Goal: Task Accomplishment & Management: Use online tool/utility

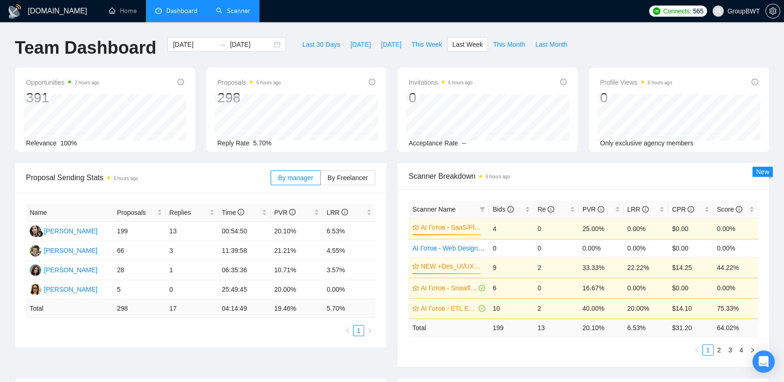
click at [240, 9] on link "Scanner" at bounding box center [233, 11] width 34 height 8
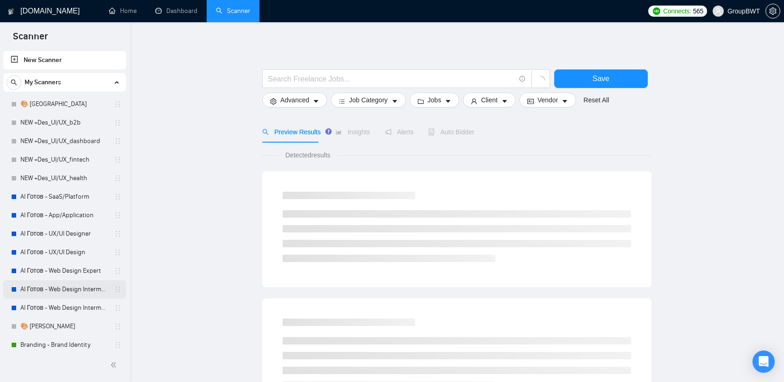
scroll to position [139, 0]
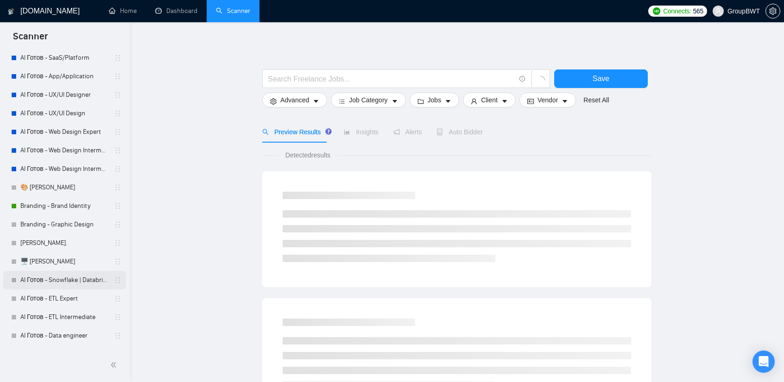
click at [50, 282] on link "AI Готов - Snowflake | Databricks" at bounding box center [64, 280] width 88 height 19
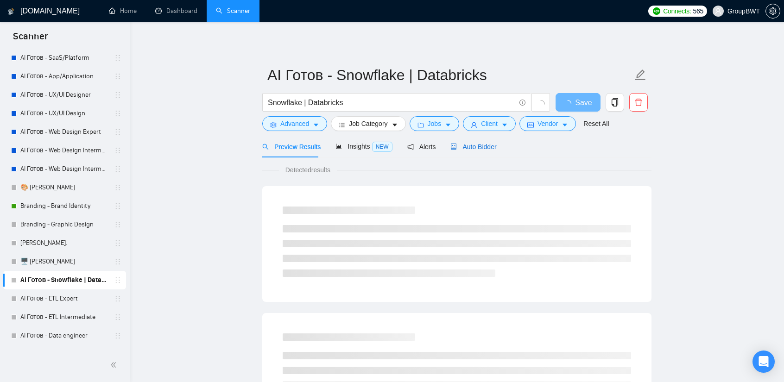
click at [476, 147] on span "Auto Bidder" at bounding box center [473, 146] width 46 height 7
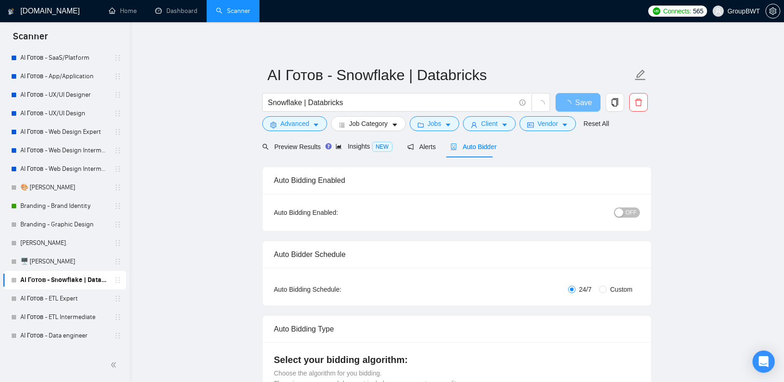
click at [632, 213] on span "OFF" at bounding box center [630, 213] width 11 height 10
click at [587, 101] on button "Save" at bounding box center [577, 102] width 45 height 19
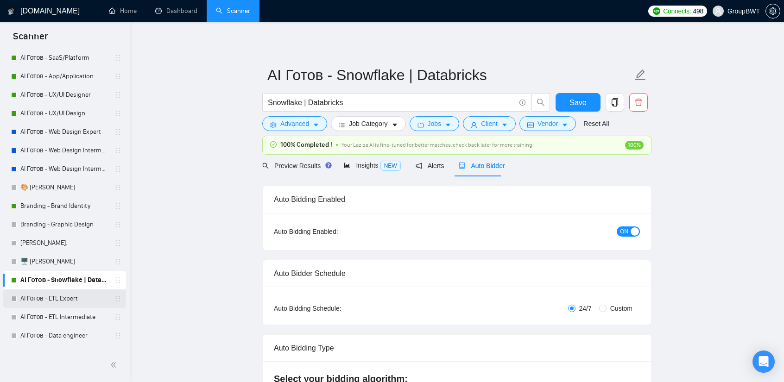
click at [58, 303] on link "AI Готов - ETL Expert" at bounding box center [64, 299] width 88 height 19
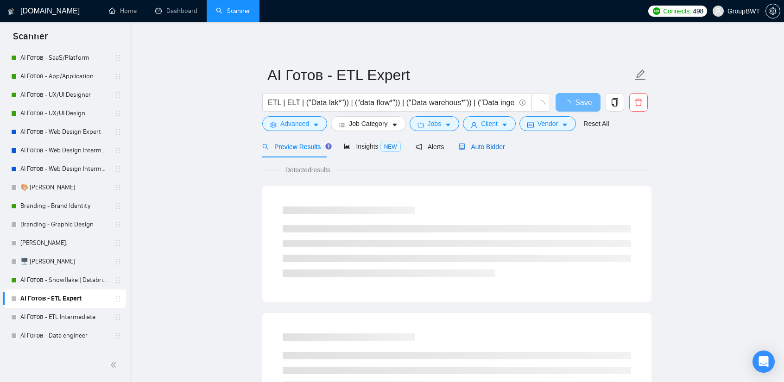
click at [496, 149] on span "Auto Bidder" at bounding box center [482, 146] width 46 height 7
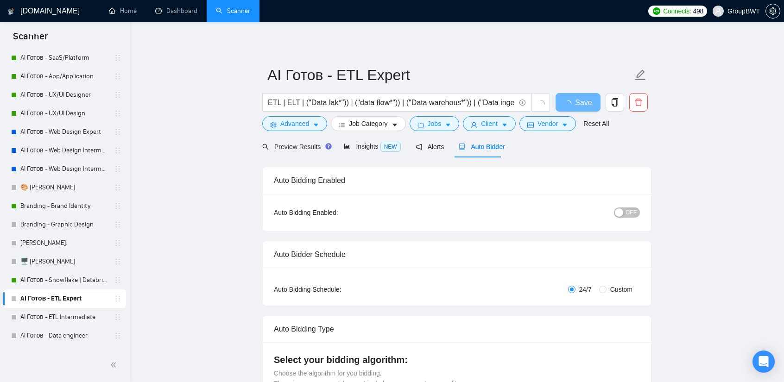
click at [621, 214] on div "button" at bounding box center [619, 212] width 8 height 8
click at [578, 102] on span "Save" at bounding box center [577, 103] width 17 height 12
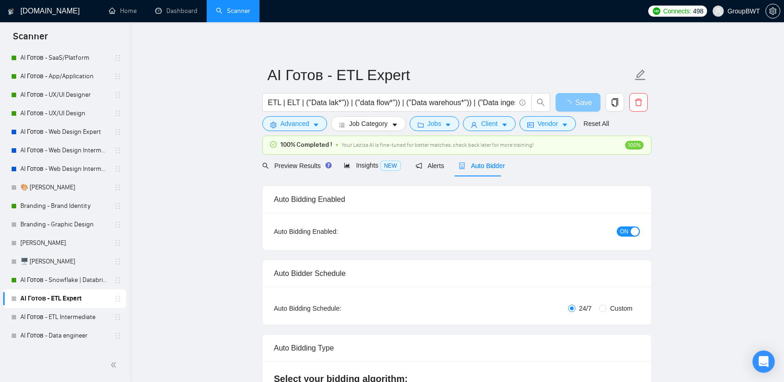
scroll to position [232, 0]
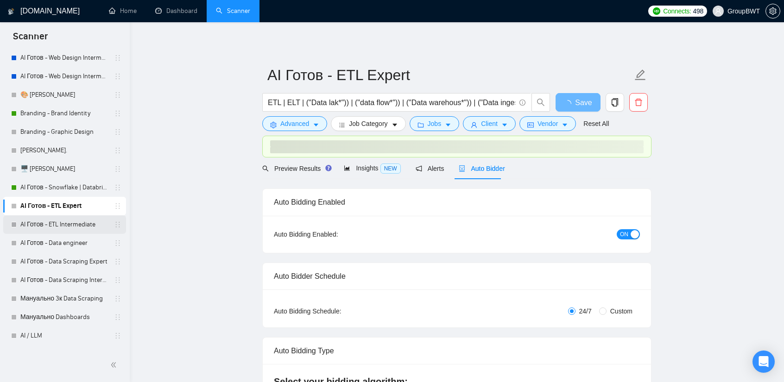
click at [52, 227] on link "AI Готов - ETL Intermediate" at bounding box center [64, 224] width 88 height 19
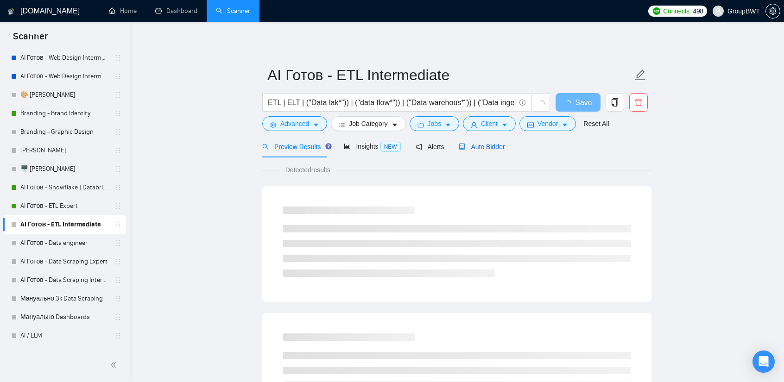
click at [478, 145] on span "Auto Bidder" at bounding box center [482, 146] width 46 height 7
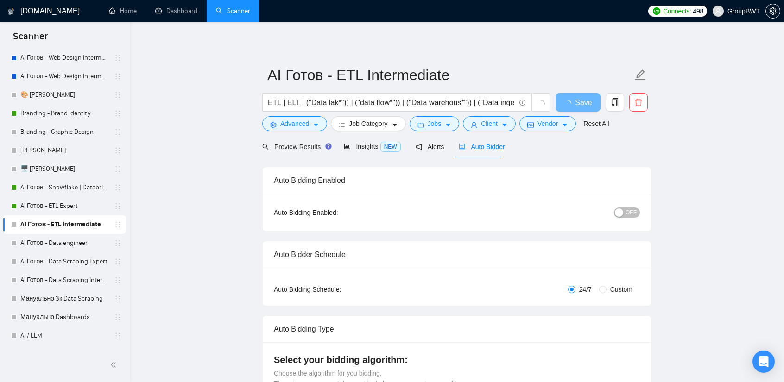
click at [633, 210] on span "OFF" at bounding box center [630, 213] width 11 height 10
click at [572, 101] on span "Save" at bounding box center [577, 103] width 17 height 12
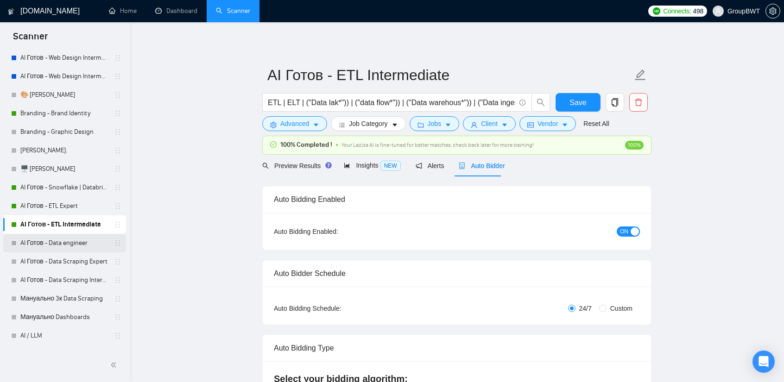
click at [55, 246] on link "AI Готов - Data engineer" at bounding box center [64, 243] width 88 height 19
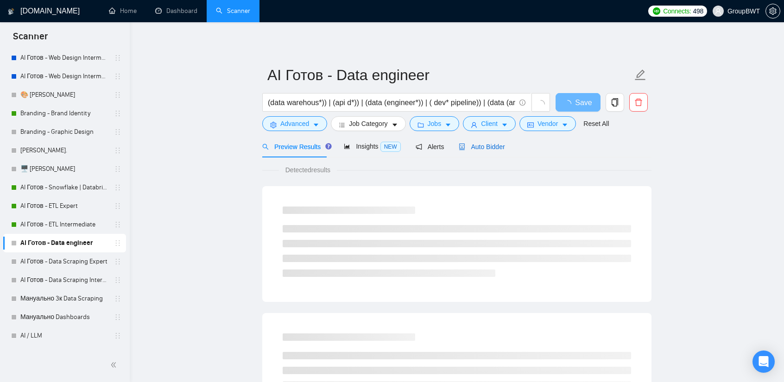
click at [477, 148] on span "Auto Bidder" at bounding box center [482, 146] width 46 height 7
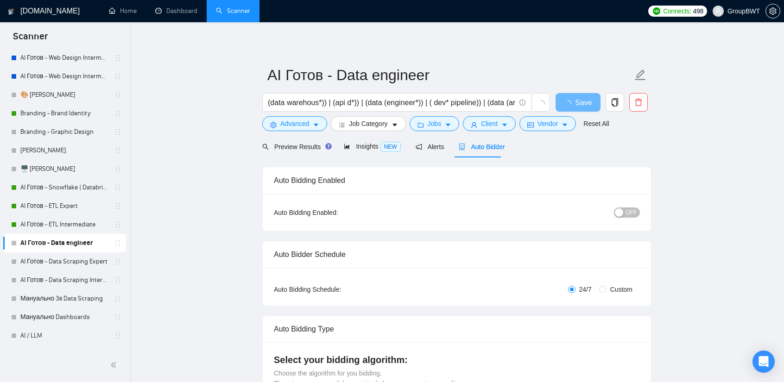
click at [621, 214] on div "button" at bounding box center [619, 212] width 8 height 8
click at [572, 97] on span "Save" at bounding box center [577, 103] width 17 height 12
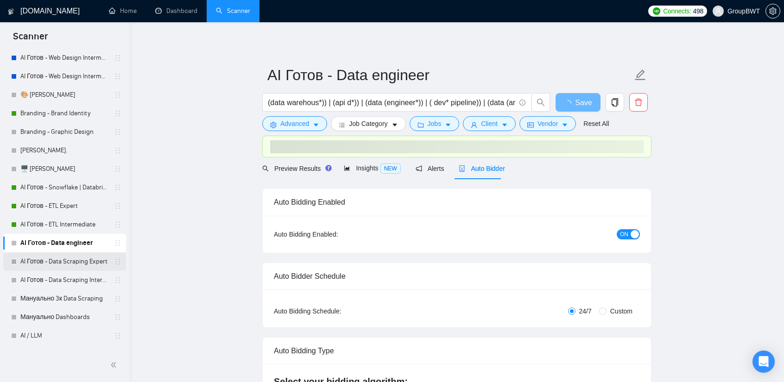
click at [64, 257] on link "AI Готов - Data Scraping Expert" at bounding box center [64, 261] width 88 height 19
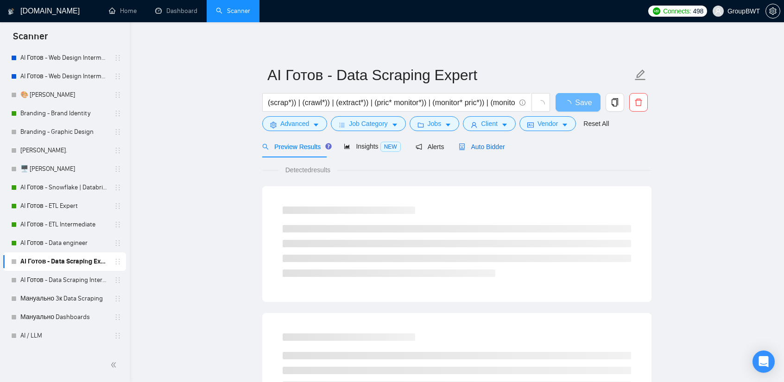
click at [484, 143] on span "Auto Bidder" at bounding box center [482, 146] width 46 height 7
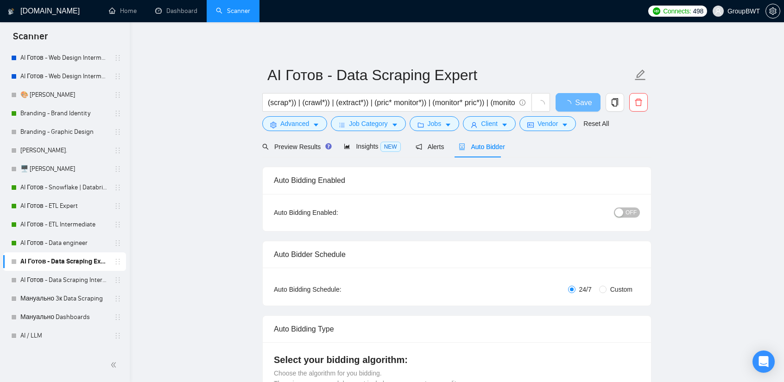
click at [634, 213] on span "OFF" at bounding box center [630, 213] width 11 height 10
click at [572, 103] on span "Save" at bounding box center [577, 103] width 17 height 12
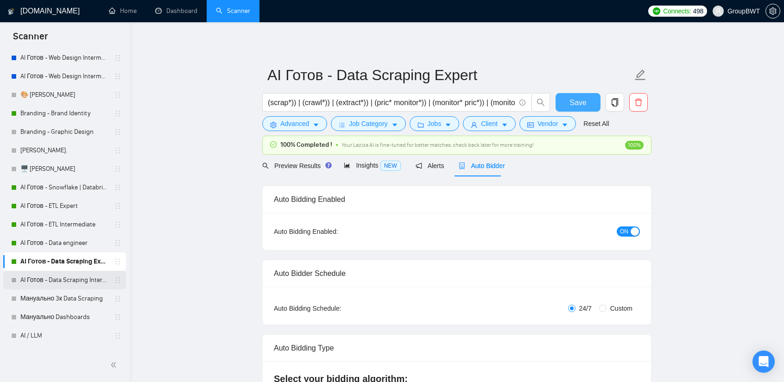
click at [59, 282] on link "AI Готов - Data Scraping Intermediate" at bounding box center [64, 280] width 88 height 19
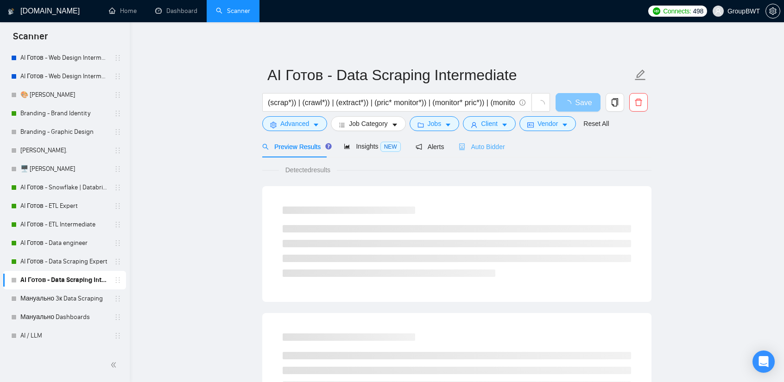
click at [468, 141] on div "Auto Bidder" at bounding box center [482, 147] width 46 height 22
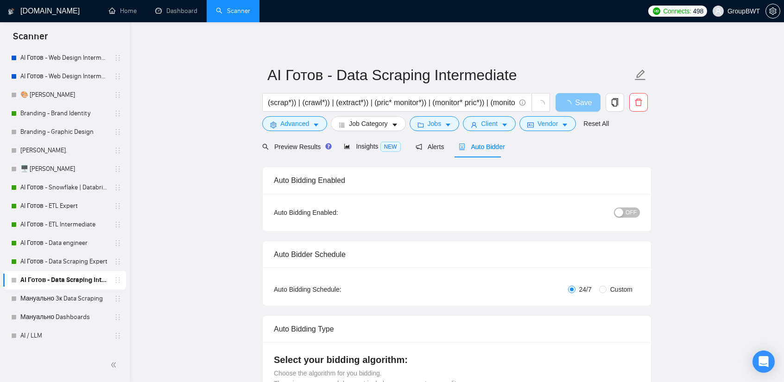
click at [632, 212] on span "OFF" at bounding box center [630, 213] width 11 height 10
click at [587, 108] on button "Save" at bounding box center [577, 102] width 45 height 19
